Goal: Check status: Check status

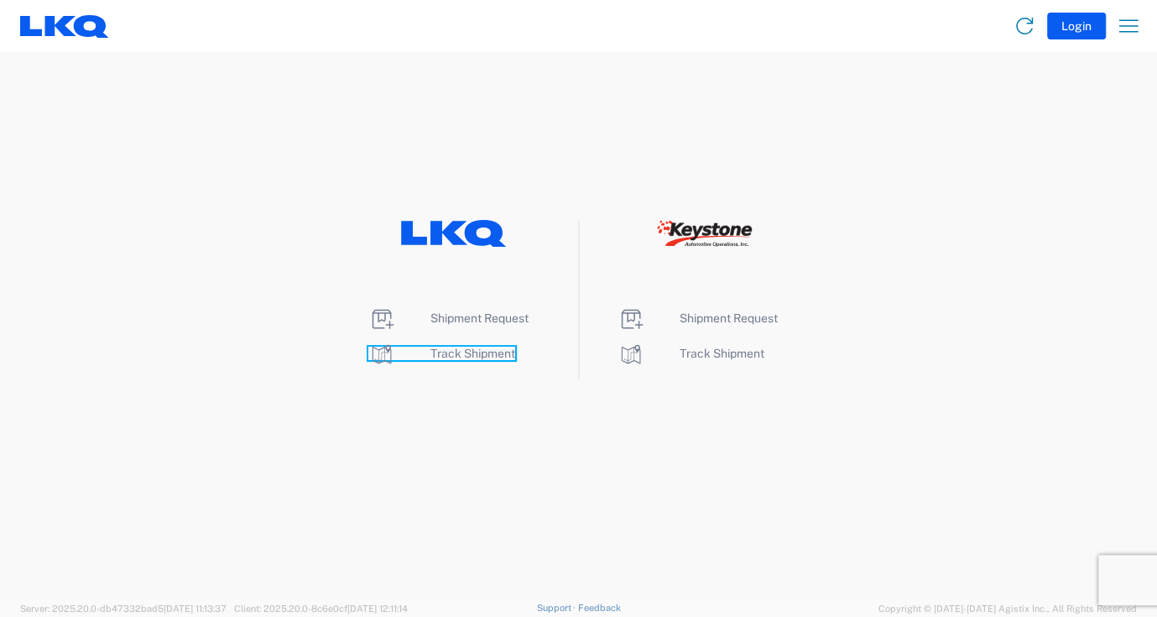
click at [450, 354] on span "Track Shipment" at bounding box center [472, 352] width 85 height 13
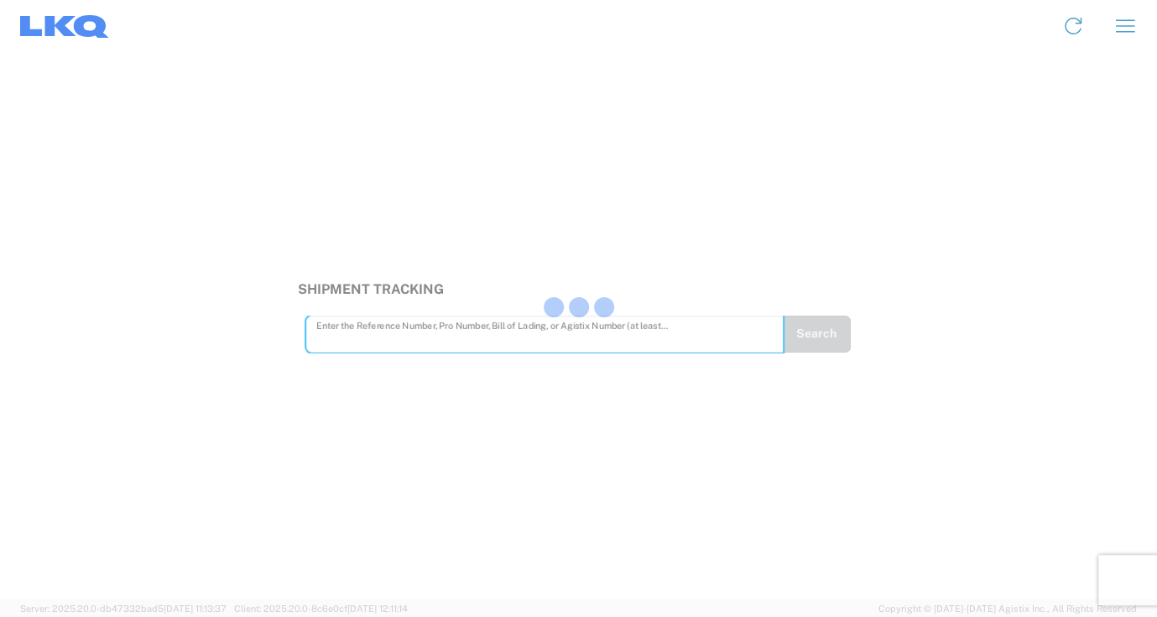
click at [325, 338] on div at bounding box center [578, 308] width 1157 height 617
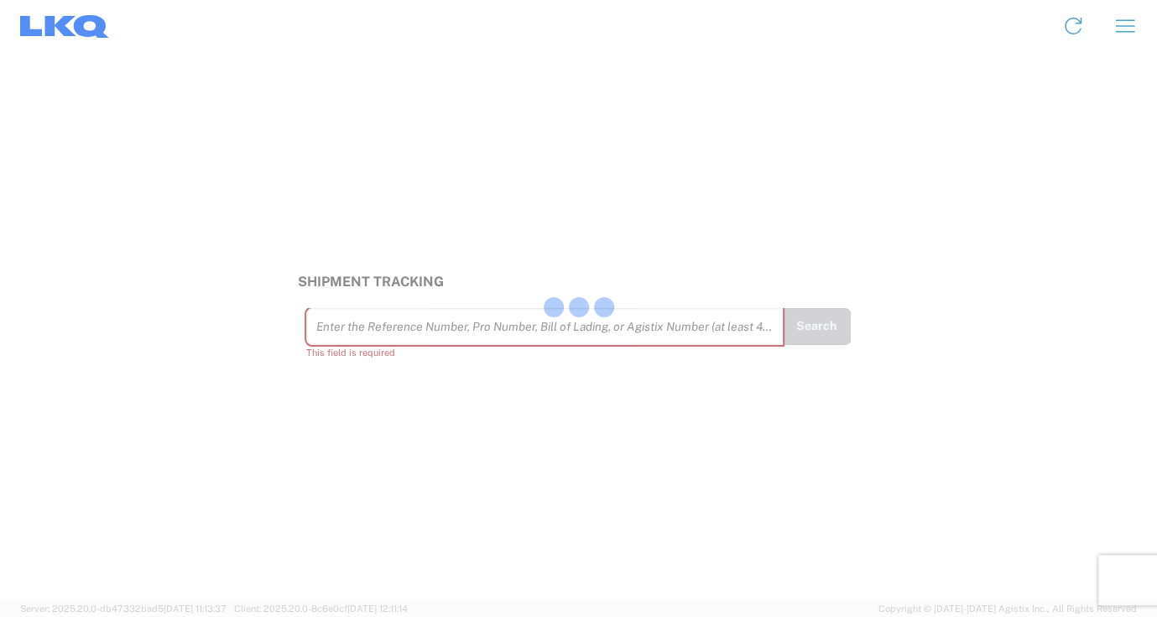
click at [332, 330] on div at bounding box center [578, 308] width 1157 height 617
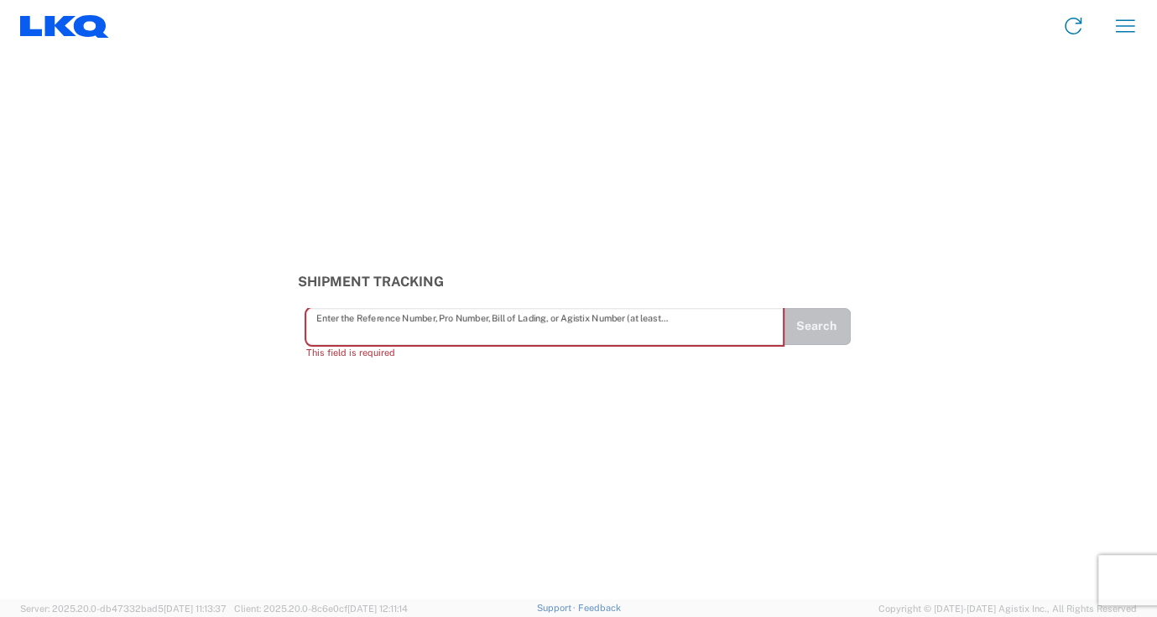
click at [365, 319] on input "text" at bounding box center [544, 325] width 457 height 29
paste input "56968463"
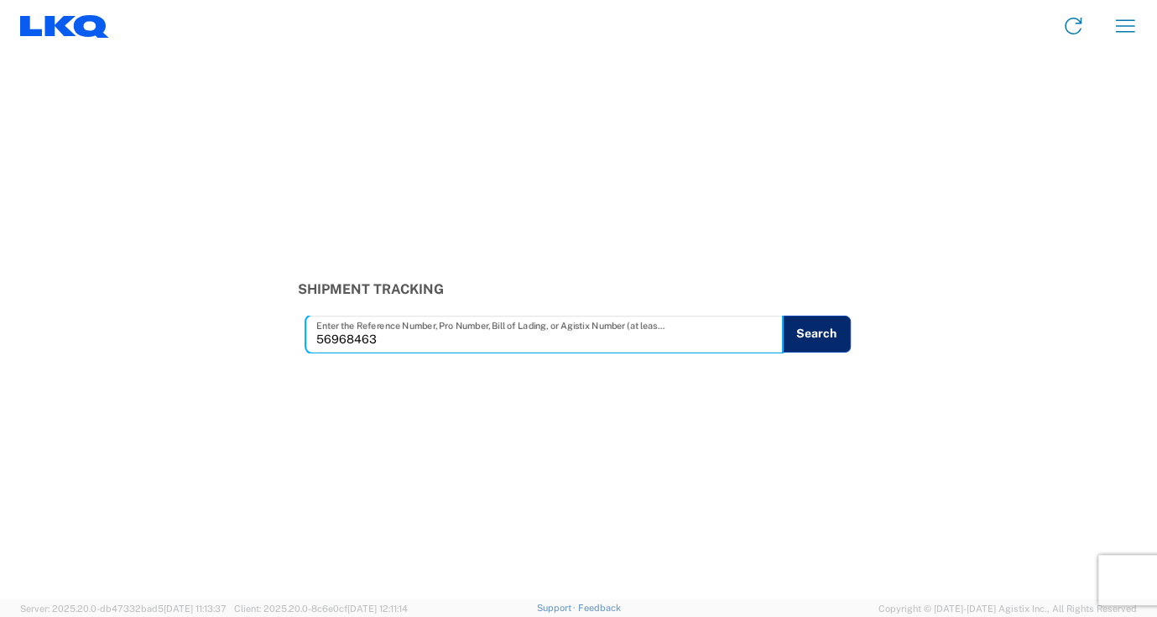
type input "56968463"
click at [824, 336] on button "Search" at bounding box center [816, 333] width 69 height 37
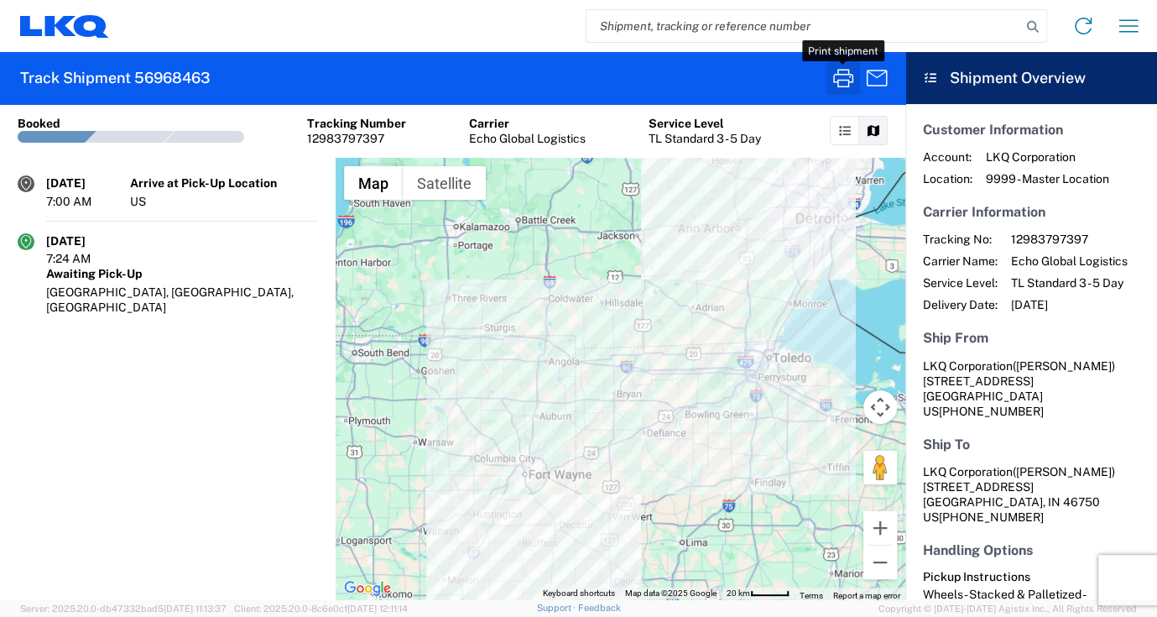
click at [837, 79] on icon "button" at bounding box center [843, 78] width 20 height 18
